Goal: Navigation & Orientation: Find specific page/section

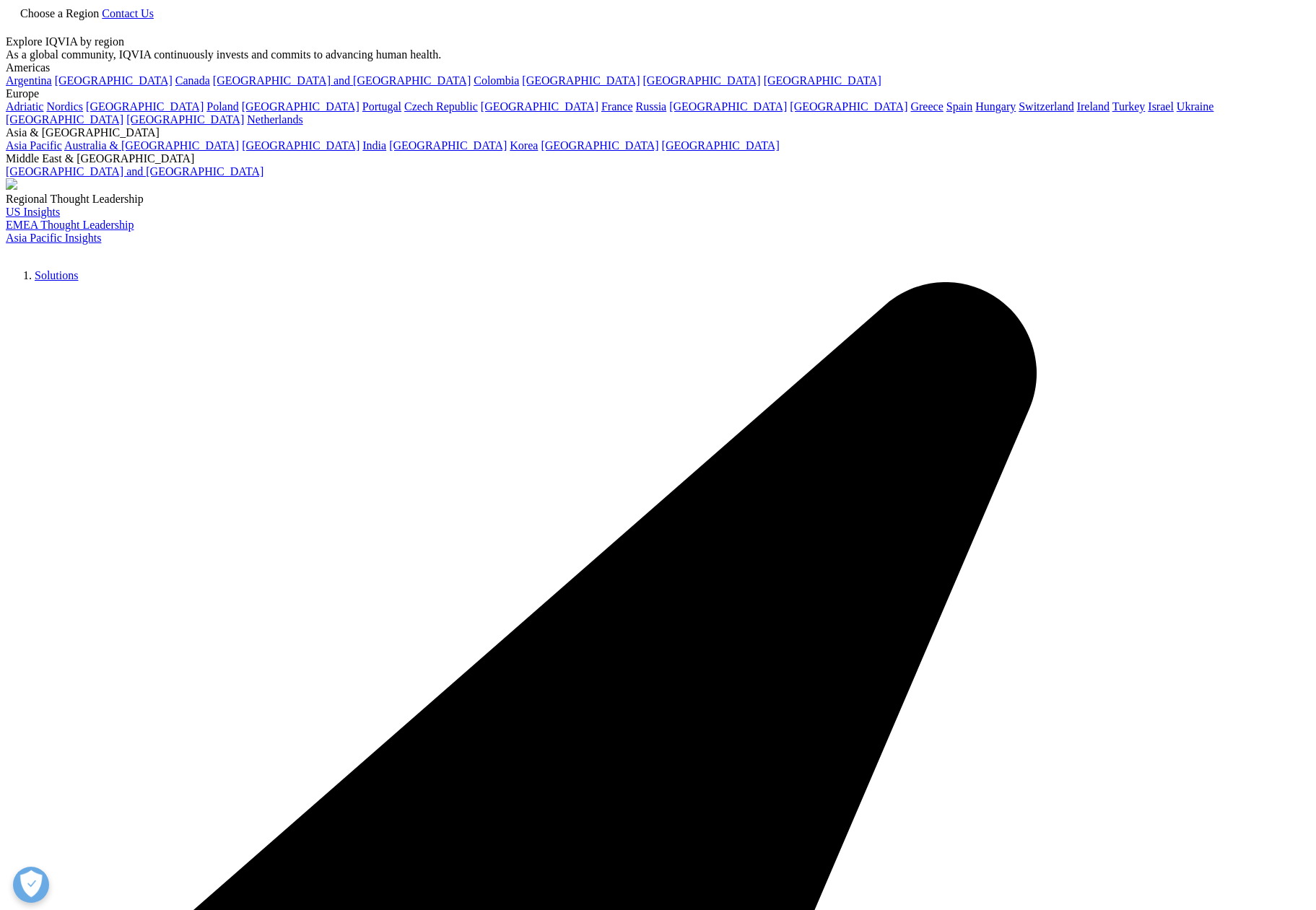
click at [99, 20] on span "Choose a Region" at bounding box center [59, 13] width 79 height 12
click at [102, 20] on link "Choose a Region" at bounding box center [54, 13] width 96 height 12
click at [102, 20] on icon at bounding box center [102, 13] width 0 height 12
click at [17, 17] on icon at bounding box center [11, 11] width 11 height 11
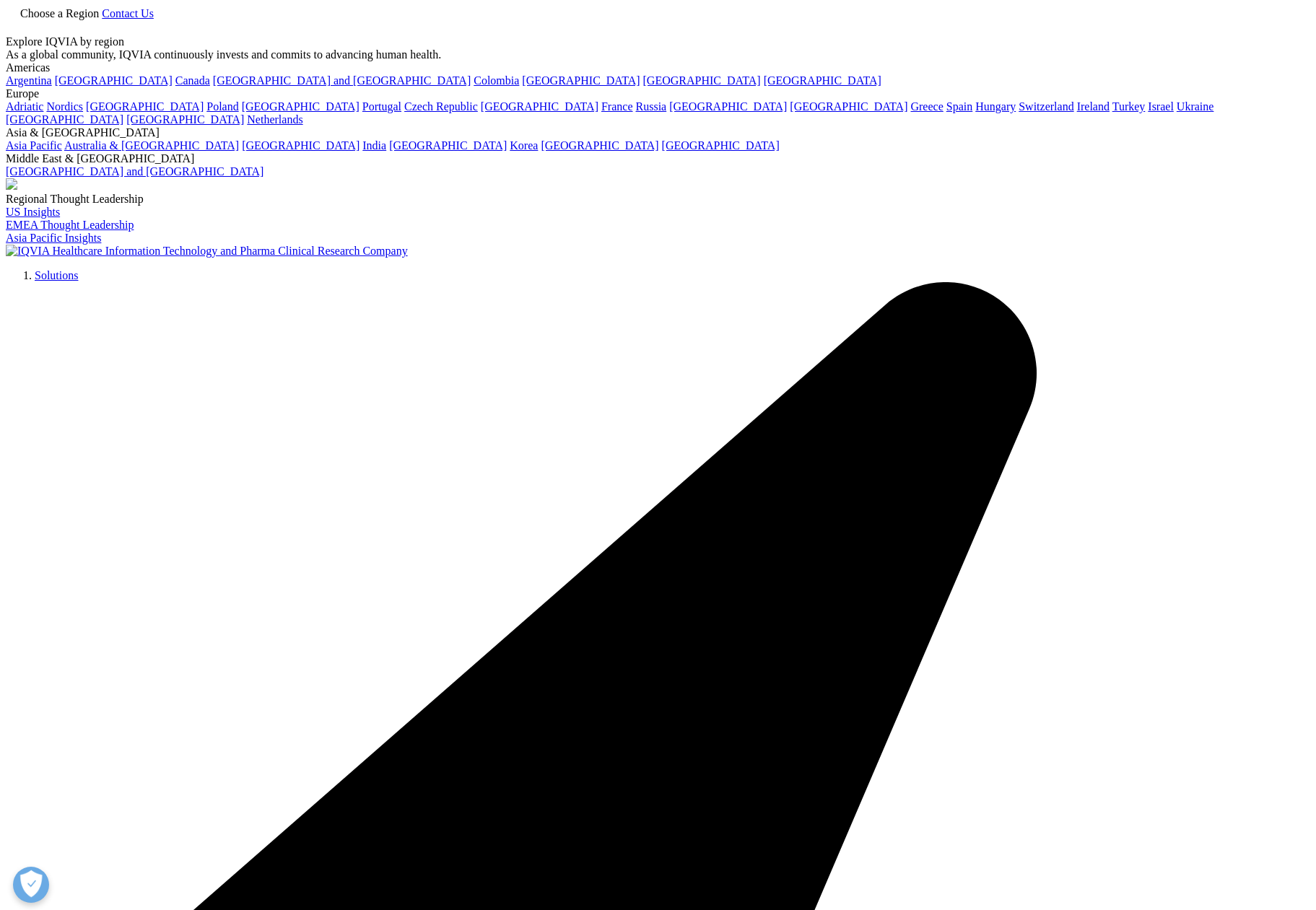
click at [99, 20] on span "Choose a Region" at bounding box center [59, 13] width 79 height 12
